Goal: Transaction & Acquisition: Purchase product/service

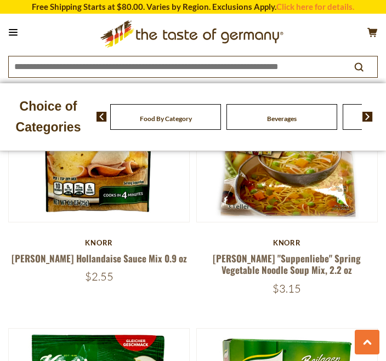
scroll to position [1521, 0]
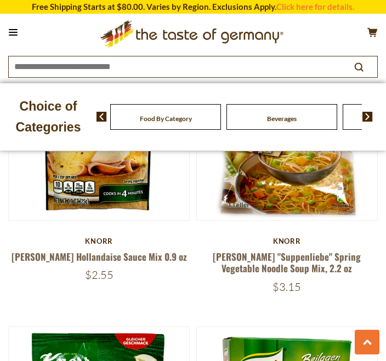
click at [100, 250] on link "[PERSON_NAME] Hollandaise Sauce Mix 0.9 oz" at bounding box center [99, 257] width 175 height 14
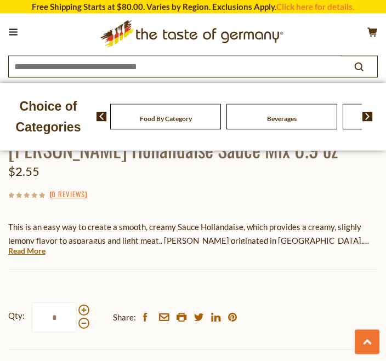
scroll to position [454, 0]
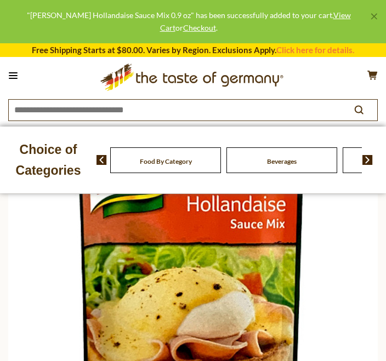
scroll to position [0, 0]
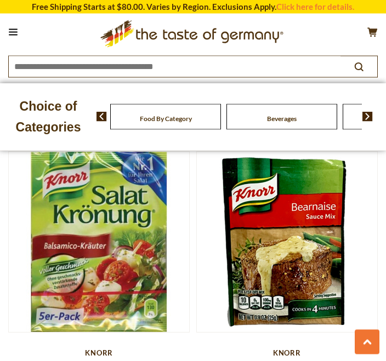
scroll to position [1124, 0]
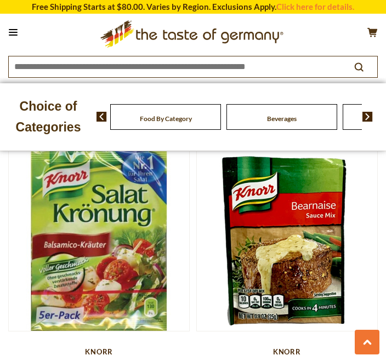
click at [283, 255] on img at bounding box center [287, 241] width 180 height 180
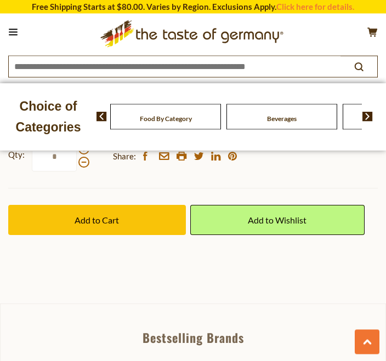
scroll to position [616, 0]
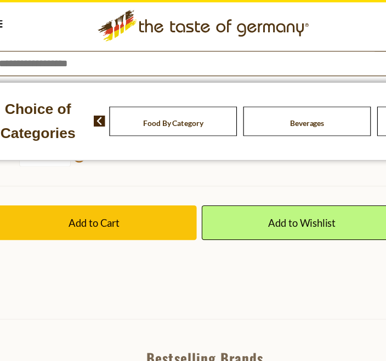
click at [93, 200] on span "Add to Cart" at bounding box center [96, 205] width 44 height 10
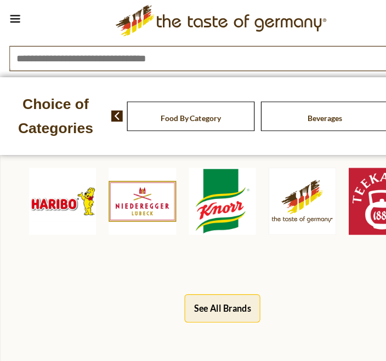
scroll to position [832, 0]
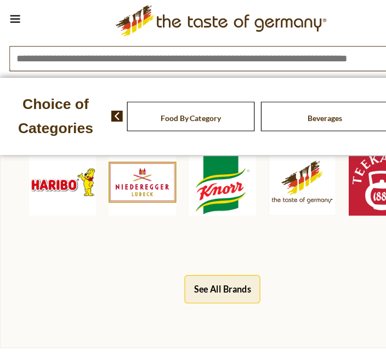
click at [99, 263] on div "Bestselling Brands Haribo Niederegger Knorr The Taste of Germany Teekanne See A…" at bounding box center [193, 195] width 386 height 246
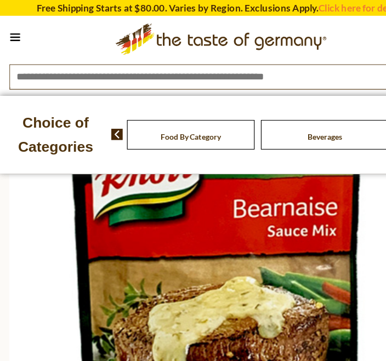
scroll to position [0, 0]
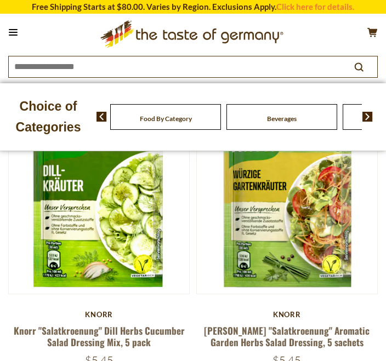
scroll to position [1, 0]
click at [266, 213] on img at bounding box center [287, 203] width 180 height 180
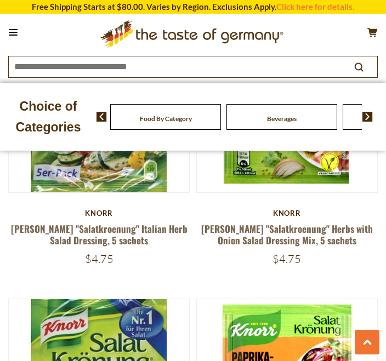
scroll to position [691, 0]
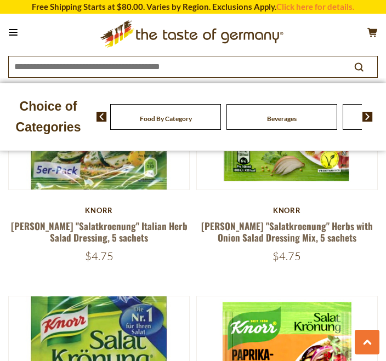
click at [290, 222] on link "[PERSON_NAME] "Salatkroenung" Herbs with Onion Salad Dressing Mix, 5 sachets" at bounding box center [286, 231] width 171 height 25
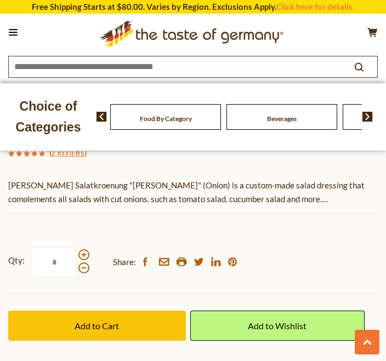
scroll to position [590, 0]
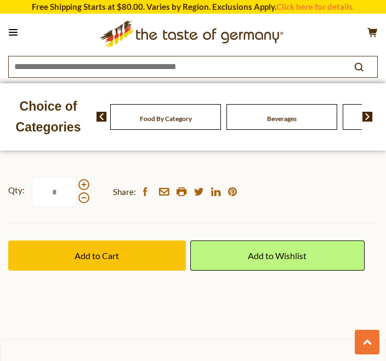
click at [108, 257] on span "Add to Cart" at bounding box center [96, 255] width 44 height 10
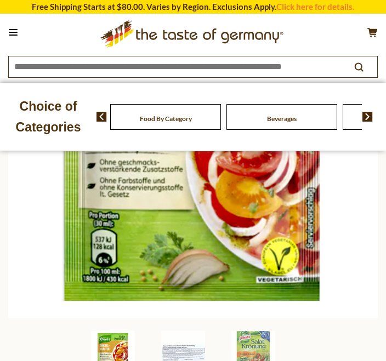
scroll to position [0, 0]
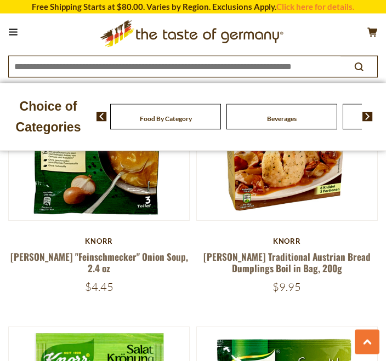
scroll to position [1808, 0]
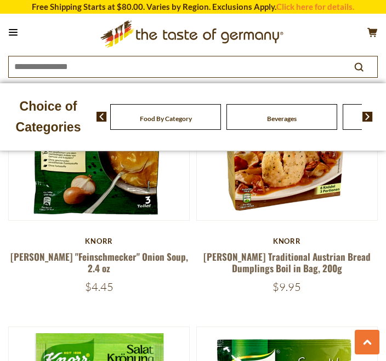
click at [99, 250] on link "Knorr "Feinschmecker" Onion Soup, 2.4 oz" at bounding box center [98, 262] width 177 height 25
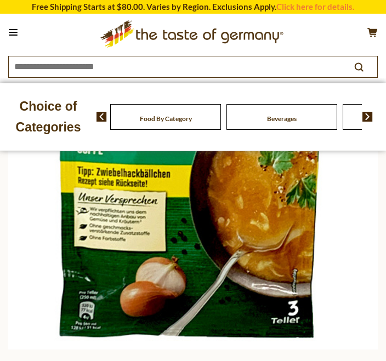
scroll to position [185, 0]
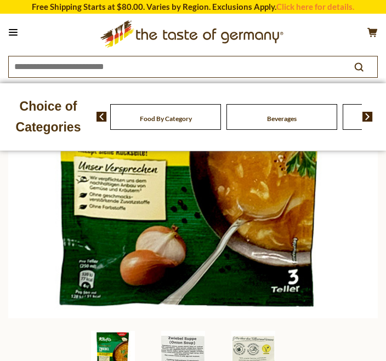
click at [210, 230] on img at bounding box center [192, 133] width 369 height 369
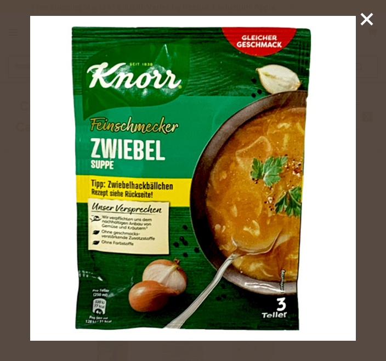
click at [340, 112] on img at bounding box center [192, 178] width 325 height 325
click at [366, 25] on icon at bounding box center [366, 19] width 16 height 16
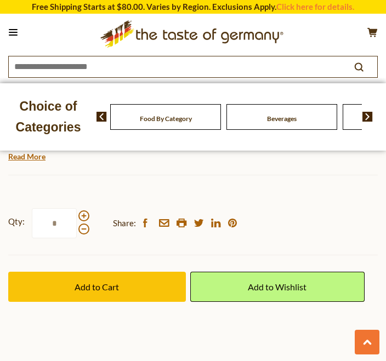
scroll to position [593, 0]
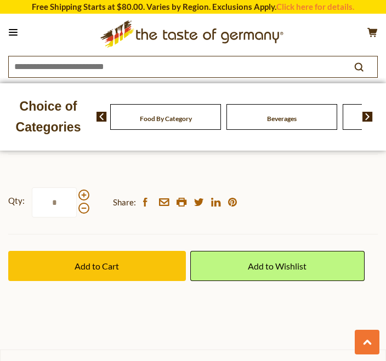
click at [106, 261] on span "Add to Cart" at bounding box center [96, 266] width 44 height 10
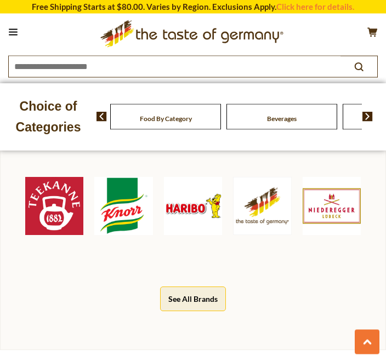
scroll to position [844, 0]
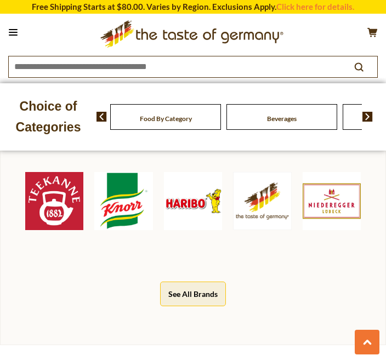
click at [272, 179] on img at bounding box center [262, 201] width 58 height 58
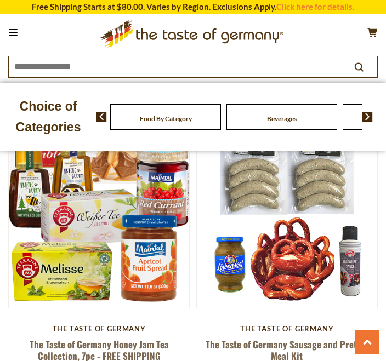
scroll to position [1145, 0]
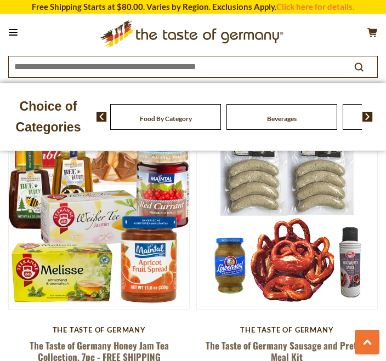
click at [278, 339] on link "The Taste of Germany Sausage and Pretzel Meal Kit" at bounding box center [286, 351] width 162 height 25
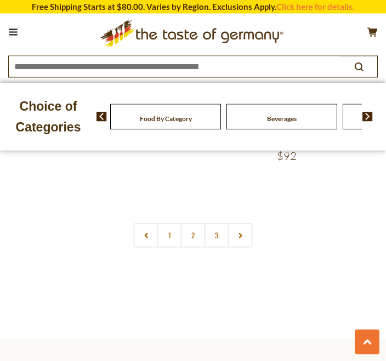
scroll to position [5120, 0]
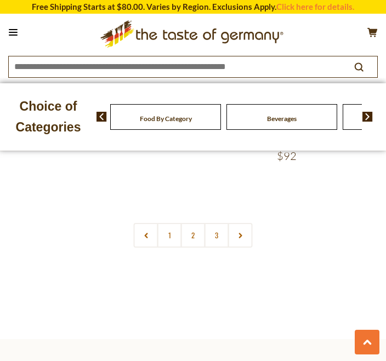
click at [249, 223] on link at bounding box center [240, 235] width 25 height 25
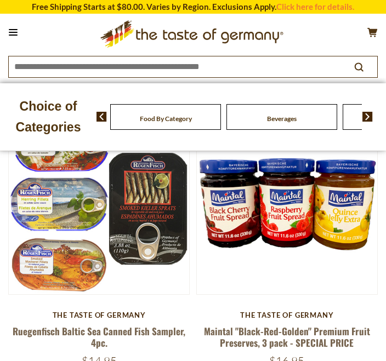
scroll to position [5156, 0]
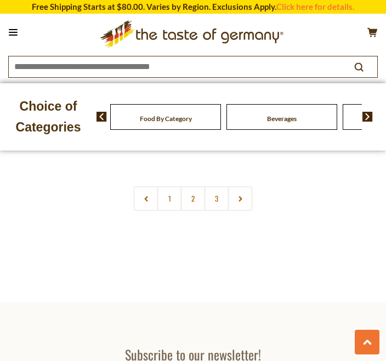
click at [370, 114] on img at bounding box center [367, 117] width 10 height 10
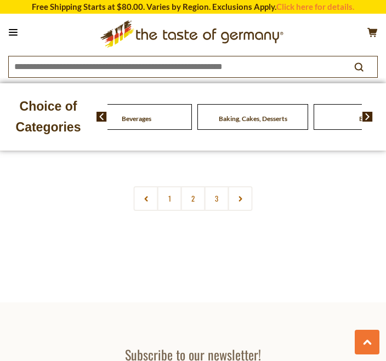
click at [366, 113] on img at bounding box center [367, 117] width 10 height 10
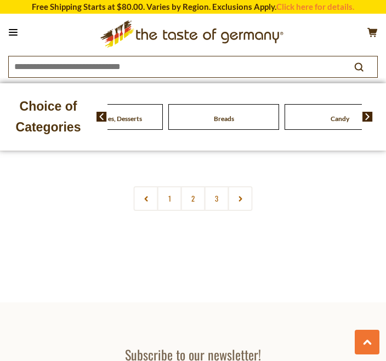
click at [370, 118] on img at bounding box center [367, 117] width 10 height 10
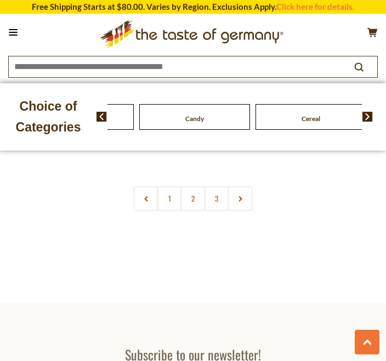
click at [370, 112] on img at bounding box center [367, 117] width 10 height 10
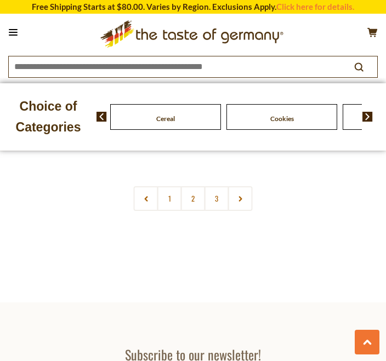
click at [364, 117] on img at bounding box center [367, 117] width 10 height 10
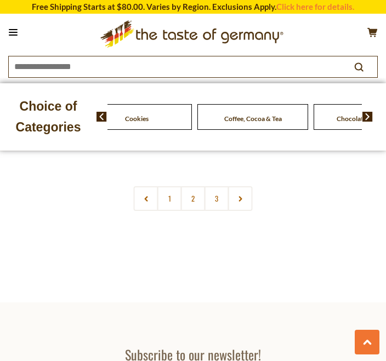
click at [366, 115] on img at bounding box center [367, 117] width 10 height 10
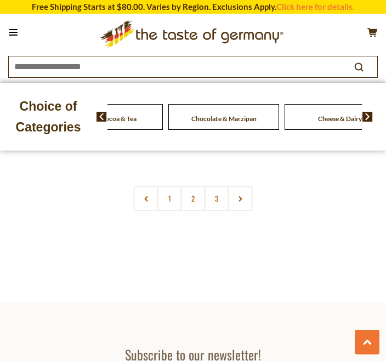
click at [133, 116] on div "Food By Category Beverages Baking, Cakes, Desserts Breads Candy Cereal Cookies …" at bounding box center [339, 117] width 2207 height 26
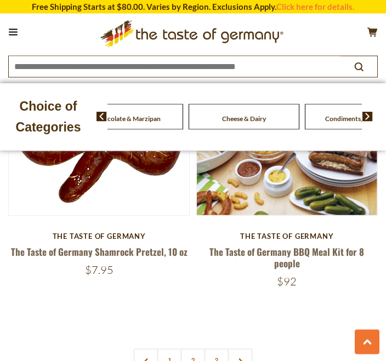
scroll to position [4994, 0]
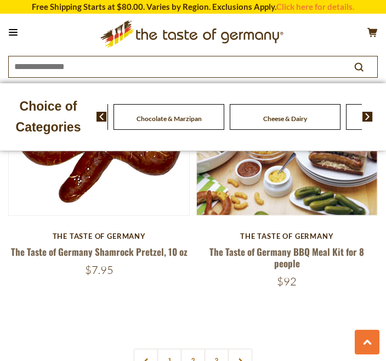
click at [100, 114] on img at bounding box center [101, 117] width 10 height 10
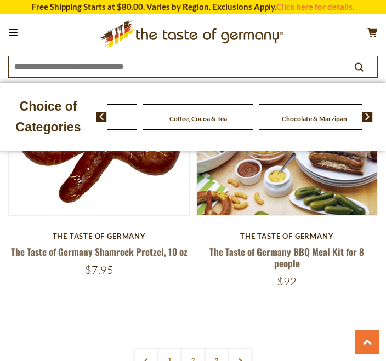
click at [256, 120] on div "Chocolate & Marzipan" at bounding box center [314, 117] width 116 height 26
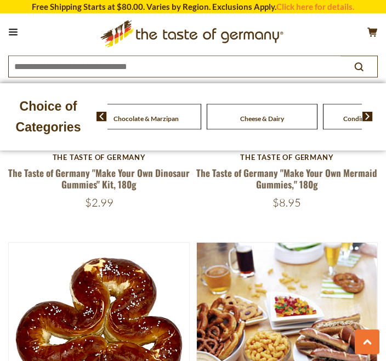
scroll to position [4785, 0]
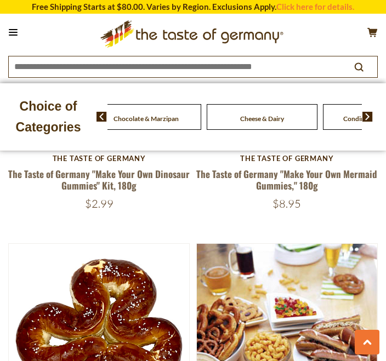
click at [99, 112] on img at bounding box center [101, 117] width 10 height 10
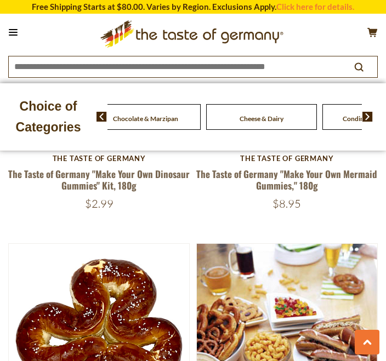
scroll to position [0, 0]
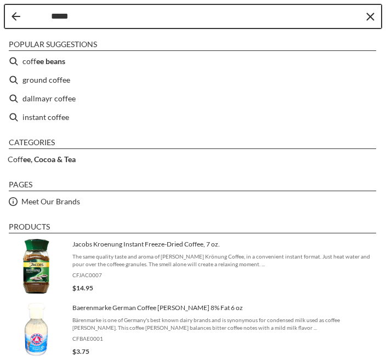
type input "******"
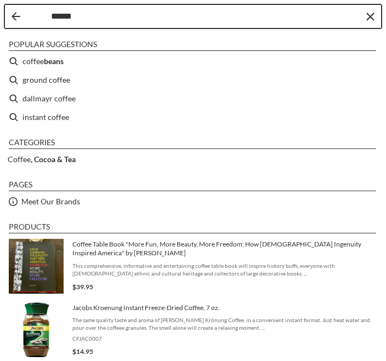
click at [53, 75] on li "ground coffee" at bounding box center [192, 80] width 377 height 19
type input "**********"
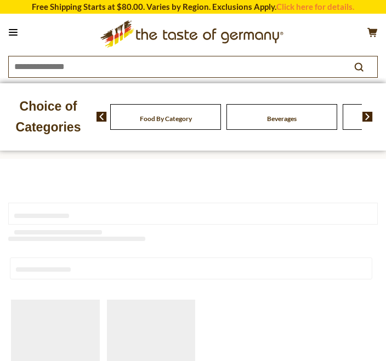
type input "**********"
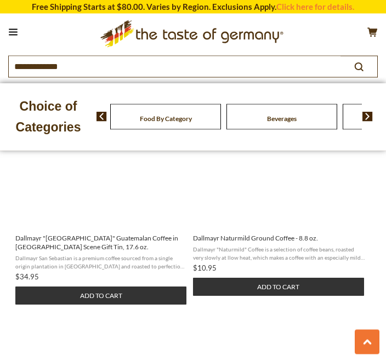
scroll to position [501, 0]
